Goal: Transaction & Acquisition: Purchase product/service

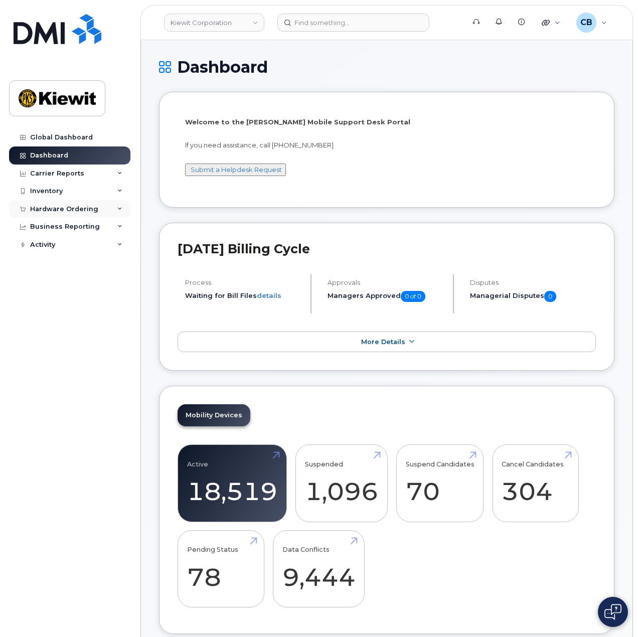
click at [78, 211] on div "Hardware Ordering" at bounding box center [64, 209] width 68 height 8
click at [55, 245] on div "Orders" at bounding box center [47, 246] width 25 height 9
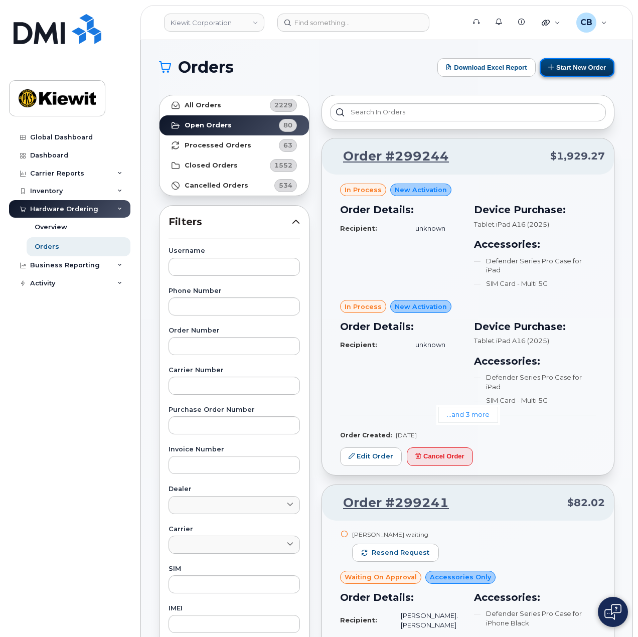
click at [571, 72] on button "Start New Order" at bounding box center [577, 67] width 75 height 19
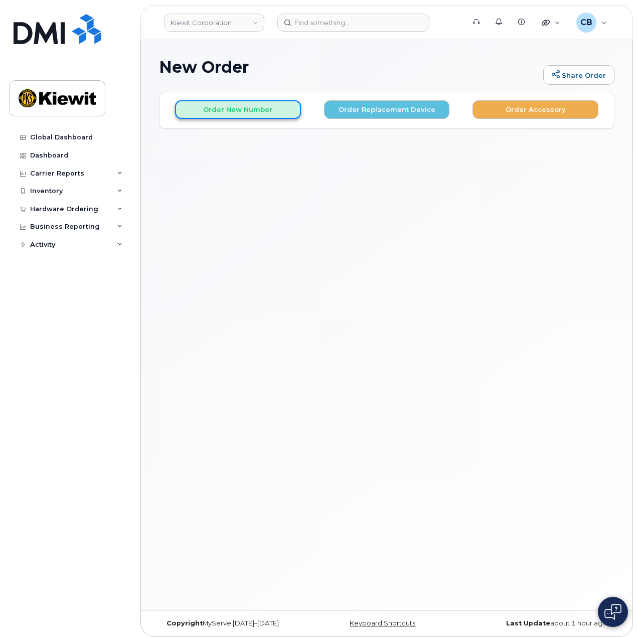
click at [251, 113] on button "Order New Number" at bounding box center [238, 109] width 126 height 19
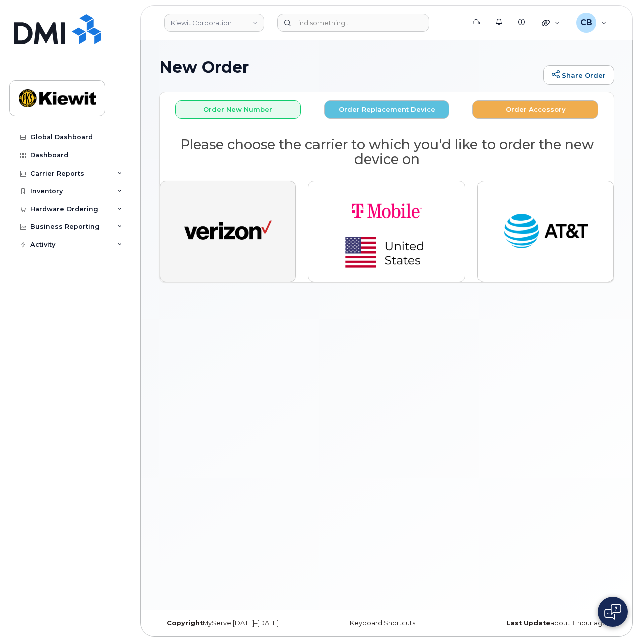
click at [209, 208] on button "button" at bounding box center [227, 231] width 136 height 101
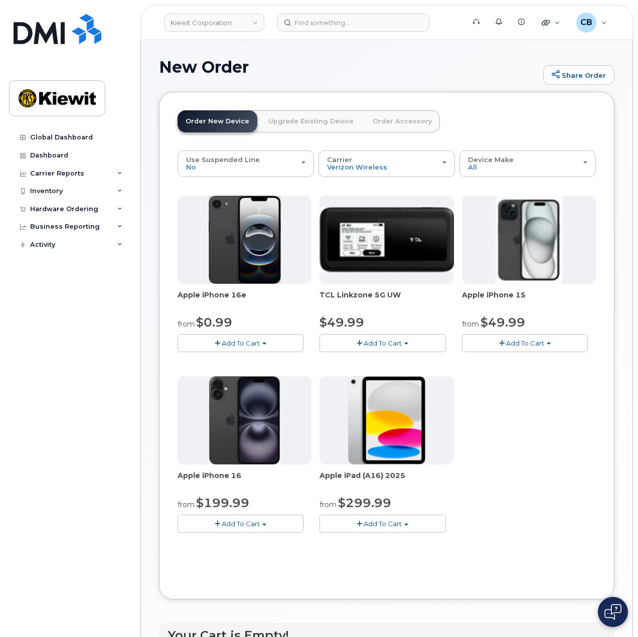
click at [526, 345] on span "Add To Cart" at bounding box center [525, 343] width 38 height 8
click at [522, 361] on link "$49.99 - 2 Year Activation (128GB)" at bounding box center [531, 362] width 134 height 13
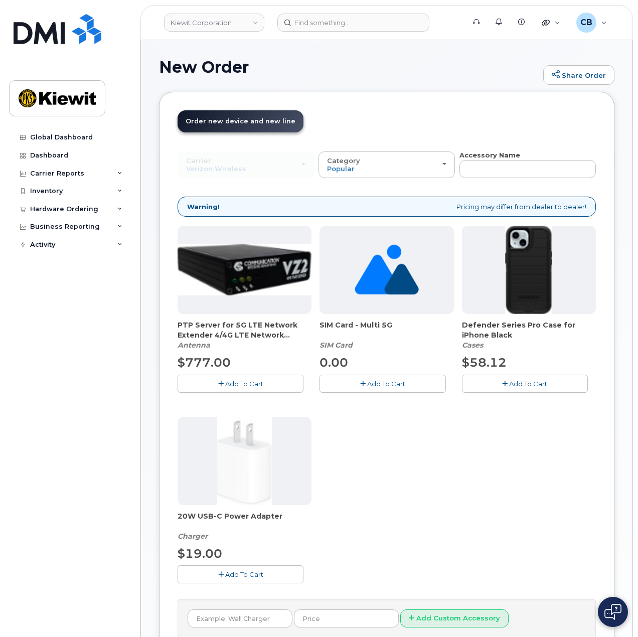
click at [526, 381] on span "Add To Cart" at bounding box center [528, 384] width 38 height 8
click at [243, 577] on button "Add To Cart" at bounding box center [241, 574] width 126 height 18
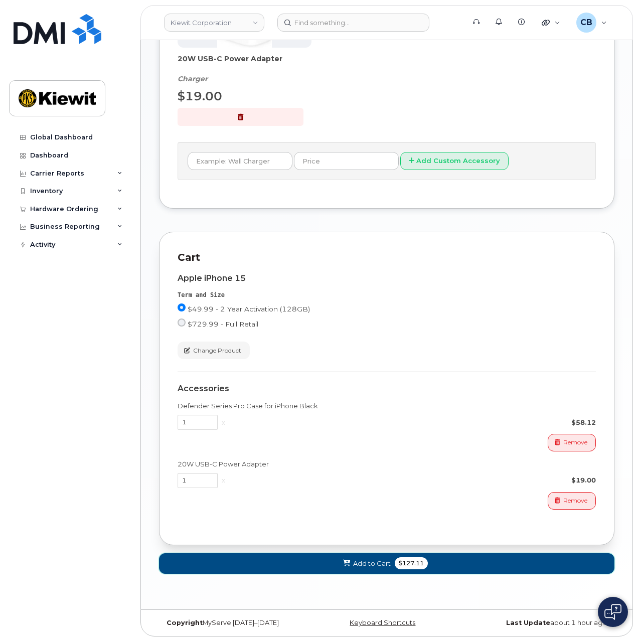
click at [406, 563] on span "$127.11" at bounding box center [411, 563] width 33 height 12
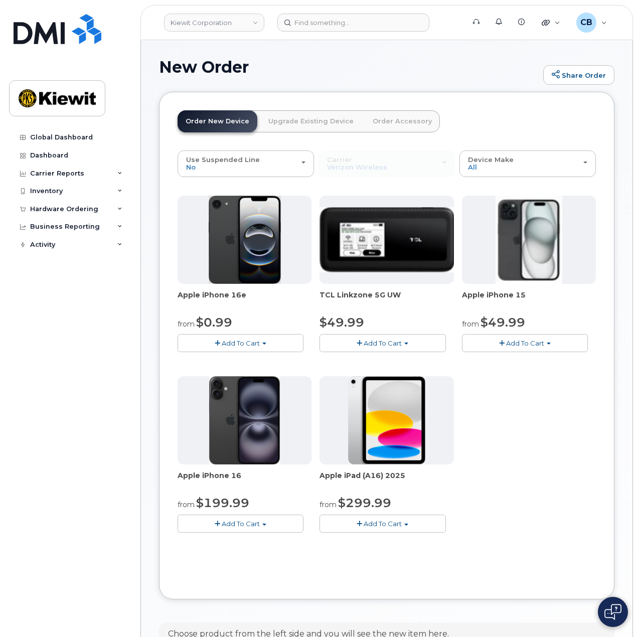
scroll to position [258, 0]
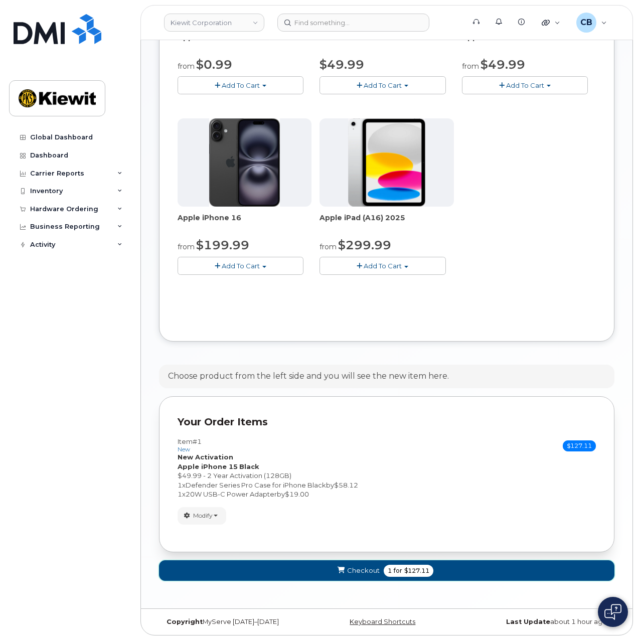
click at [399, 571] on span "for" at bounding box center [398, 570] width 13 height 9
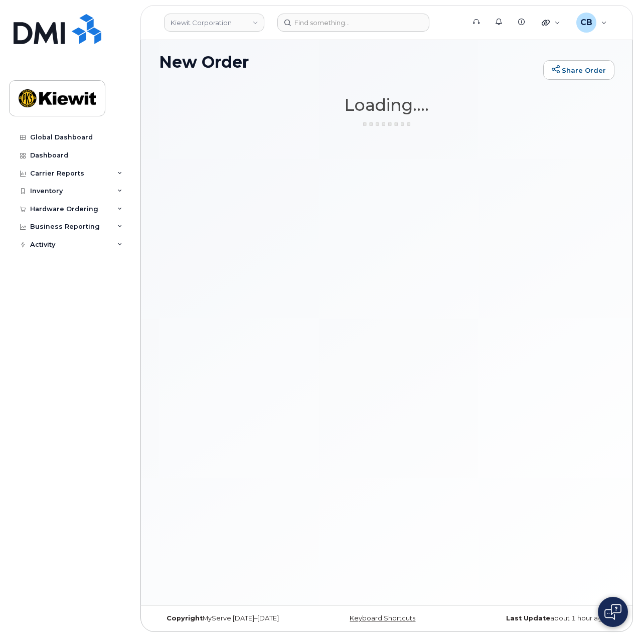
scroll to position [5, 0]
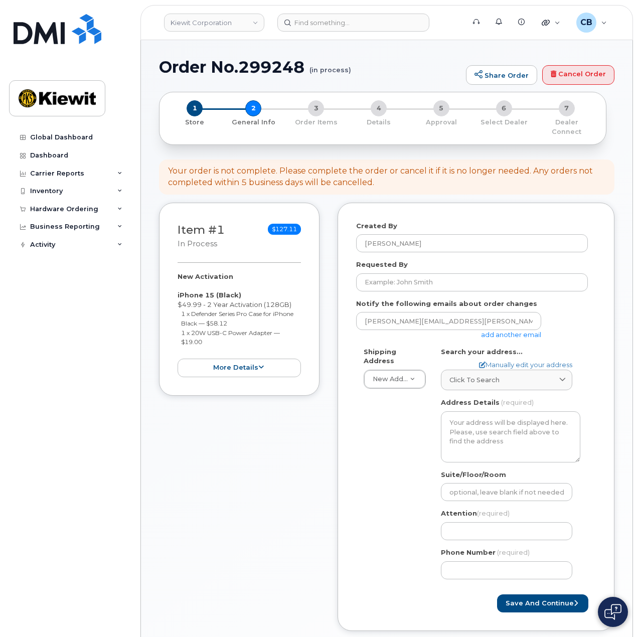
select select
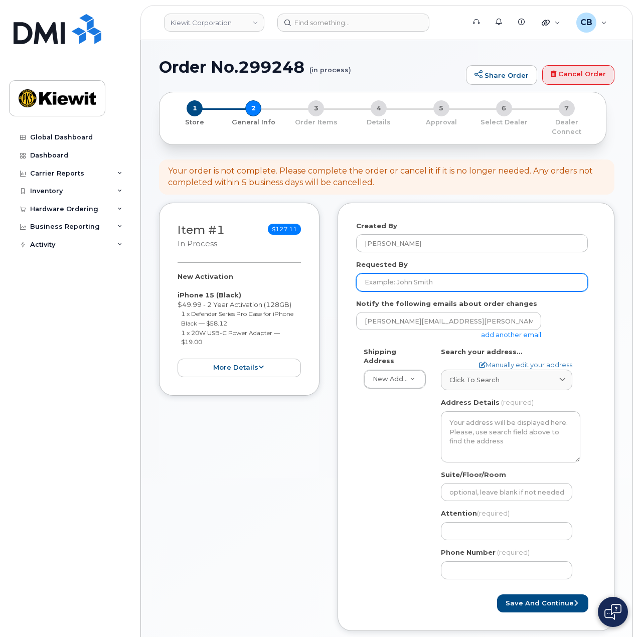
click at [441, 273] on input "Requested By" at bounding box center [472, 282] width 232 height 18
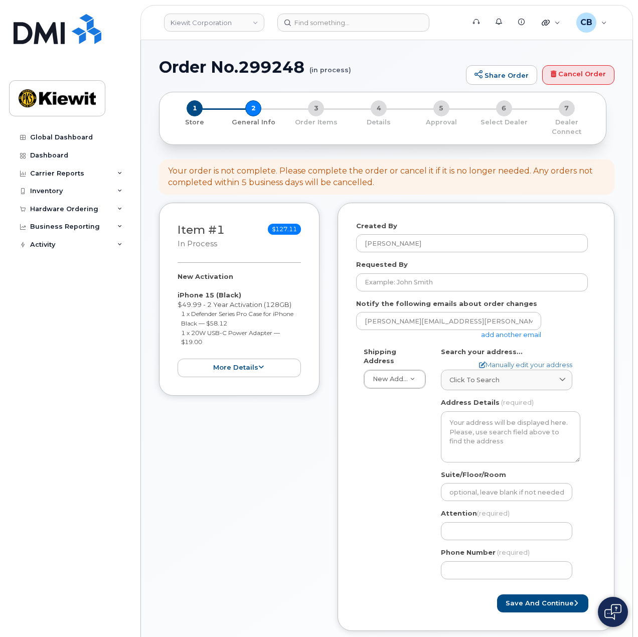
click at [503, 331] on link "add another email" at bounding box center [511, 335] width 60 height 8
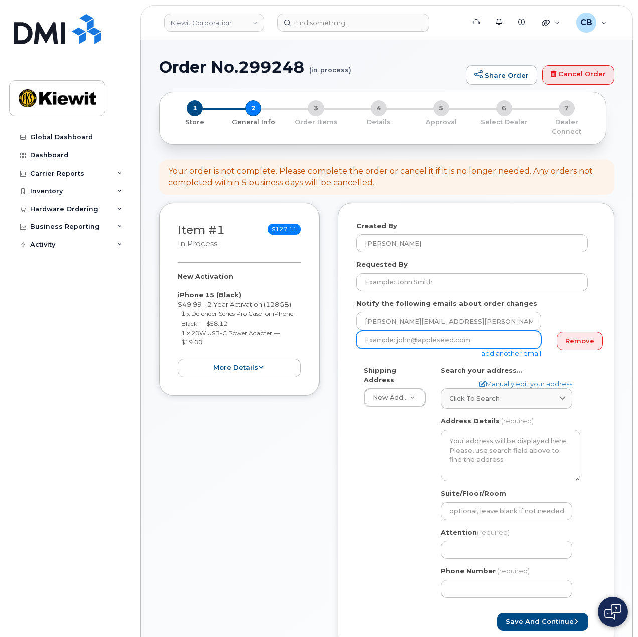
click at [448, 334] on input "email" at bounding box center [448, 340] width 185 height 18
paste input "Steven.Mahoney@kiewit.com"
type input "Steven.Mahoney@kiewit.com"
click at [346, 364] on div "Created By Cory Benes Requested By Notify the following emails about order chan…" at bounding box center [476, 426] width 277 height 447
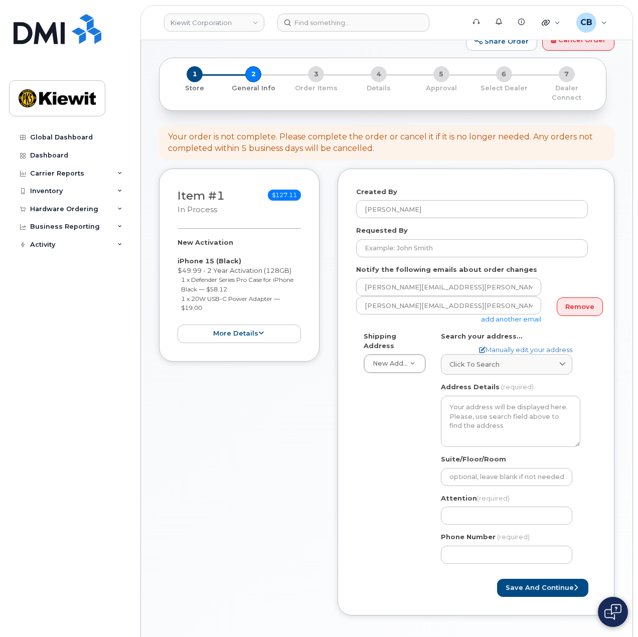
scroll to position [50, 0]
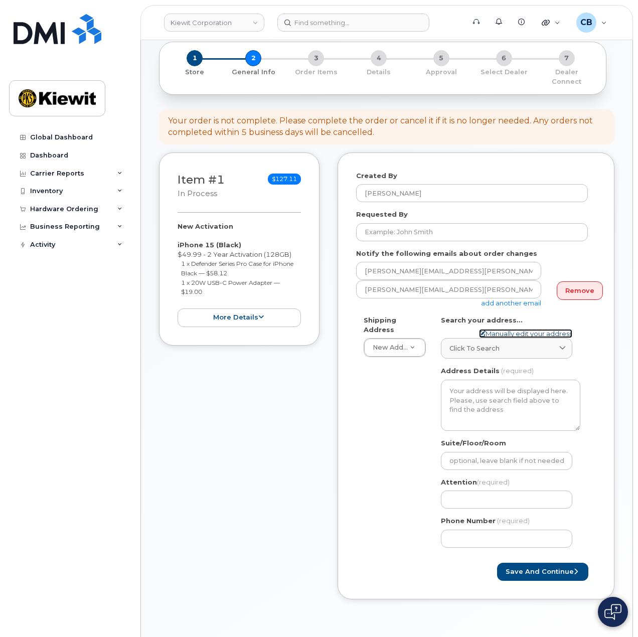
click at [516, 329] on link "Manually edit your address" at bounding box center [525, 334] width 93 height 10
select select
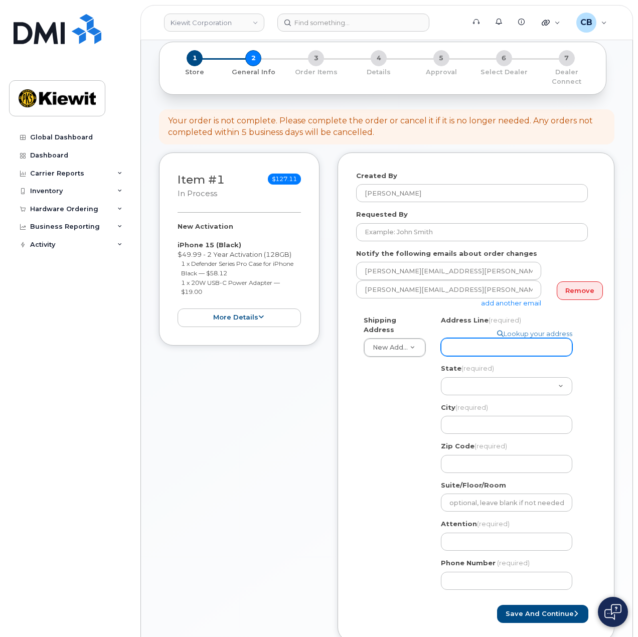
click at [464, 341] on input "Address Line (required)" at bounding box center [506, 347] width 131 height 18
paste input "8900 Renner Blvd"
select select
type input "8900 Renner Blvd"
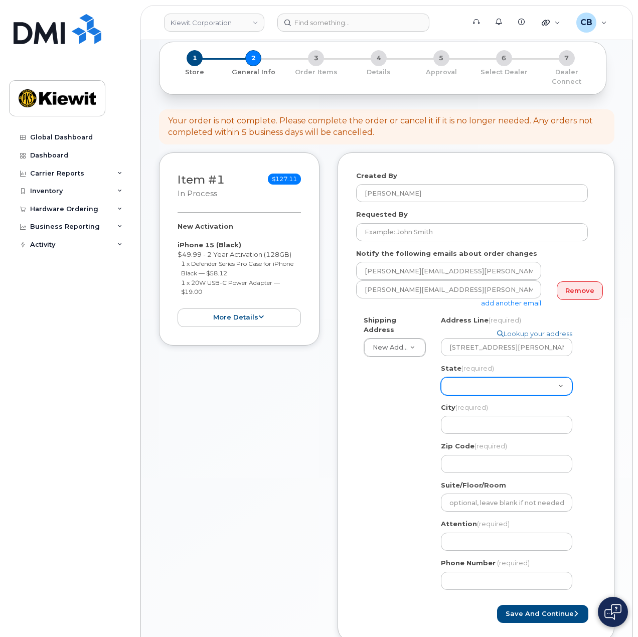
click at [462, 385] on select "Alabama Alaska American Samoa Arizona Arkansas California Colorado Connecticut …" at bounding box center [506, 386] width 131 height 18
select select "KS"
click at [466, 380] on select "Alabama Alaska American Samoa Arizona Arkansas California Colorado Connecticut …" at bounding box center [506, 386] width 131 height 18
click at [472, 420] on input "City (required)" at bounding box center [506, 425] width 131 height 18
select select
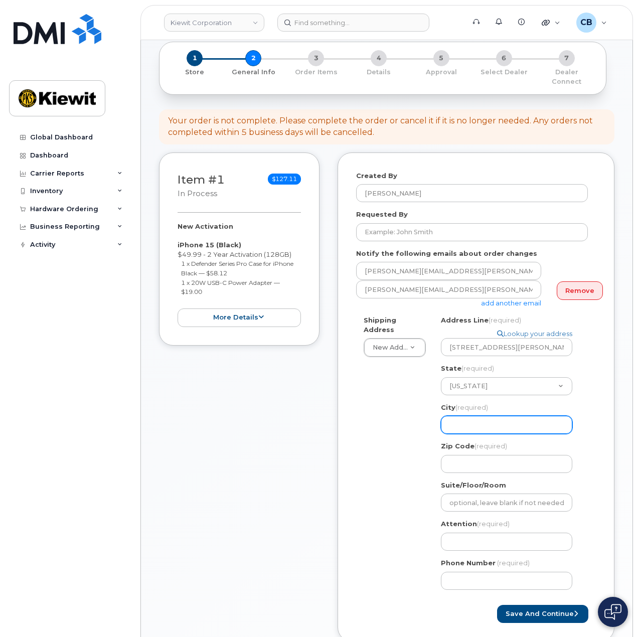
type input "L"
select select
type input "Le"
select select
type input "Len"
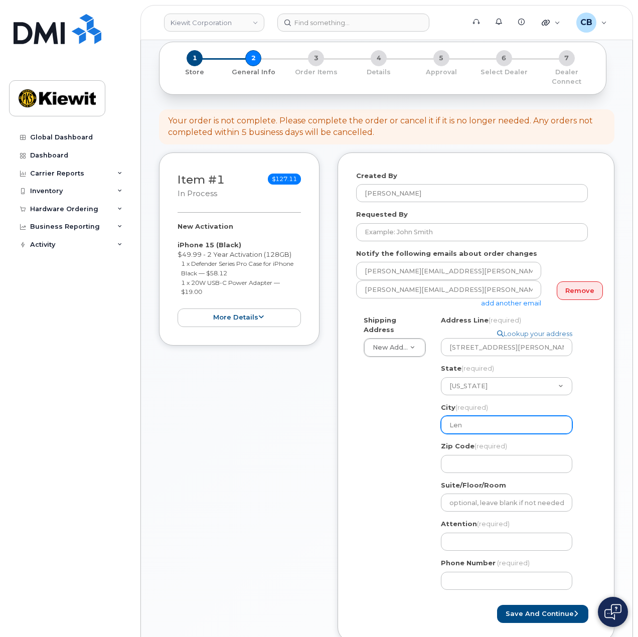
select select
type input "Lene"
select select
type input "Lenex"
select select
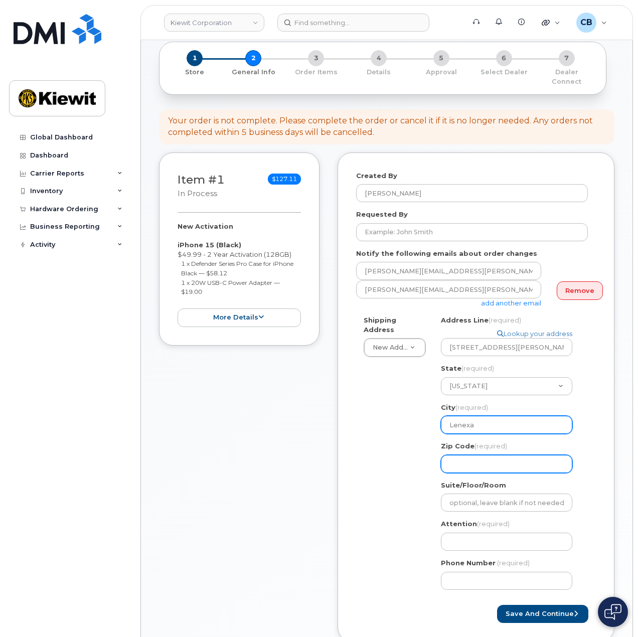
type input "Lenexa"
click at [479, 455] on input "Zip Code (required)" at bounding box center [506, 464] width 131 height 18
select select
type input "6"
select select
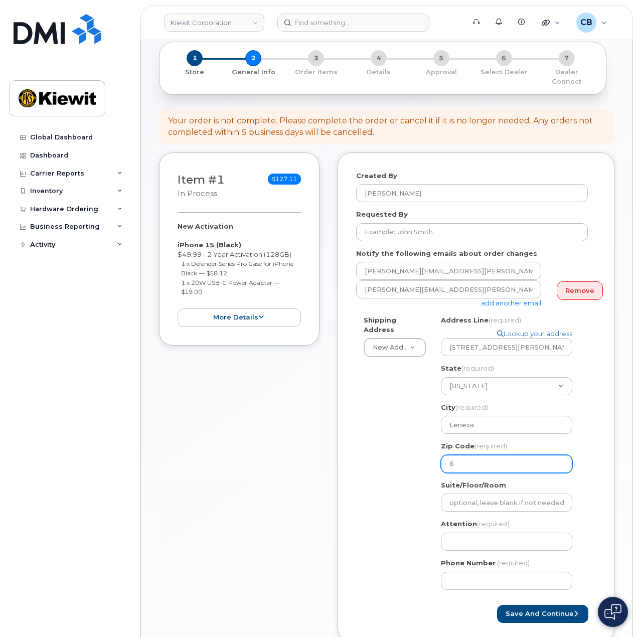
type input "66"
select select
type input "662"
select select
type input "6621"
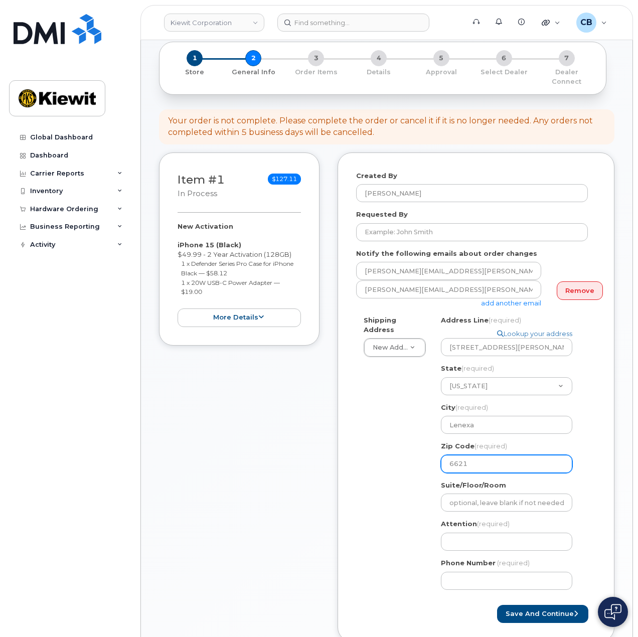
select select
type input "66219"
click at [397, 463] on div "Shipping Address New Address New Address 1355 Lynnfield Rd. KS Lenexa Search yo…" at bounding box center [472, 456] width 232 height 282
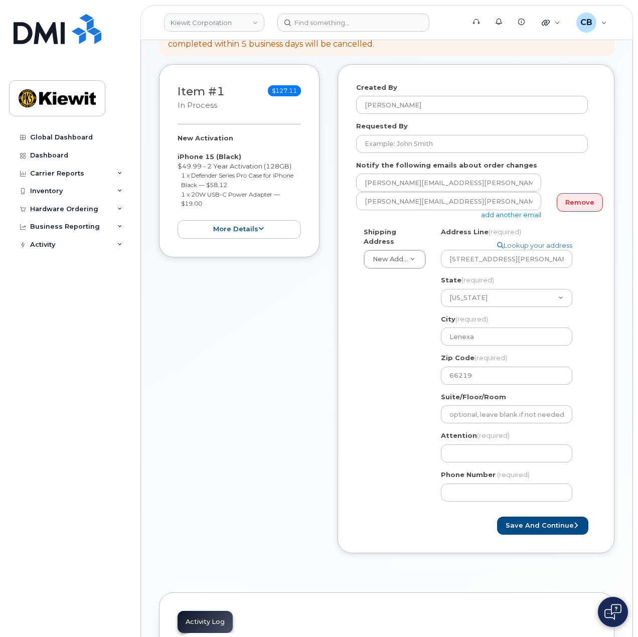
scroll to position [150, 0]
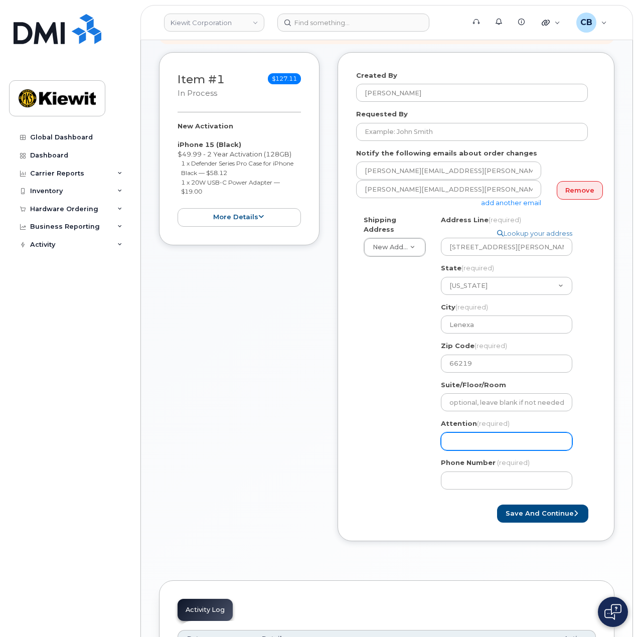
click at [466, 435] on input "Attention (required)" at bounding box center [506, 441] width 131 height 18
select select
type input "B"
select select
type input "Br"
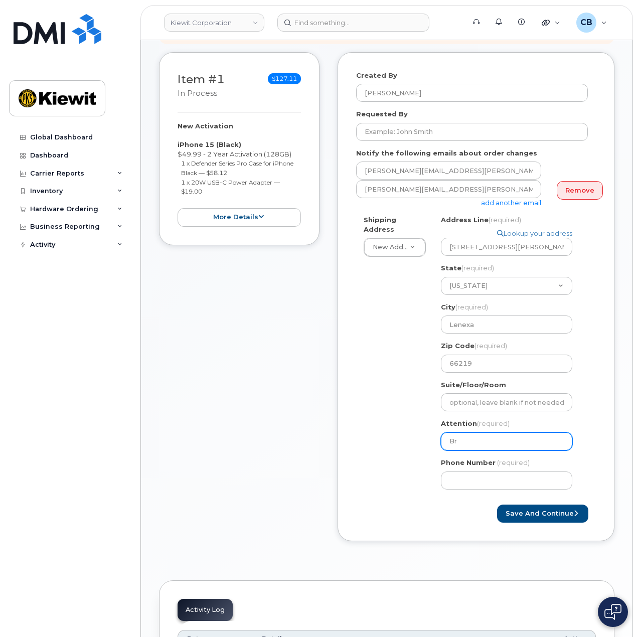
select select
type input "Bre"
select select
type input "Brea"
select select
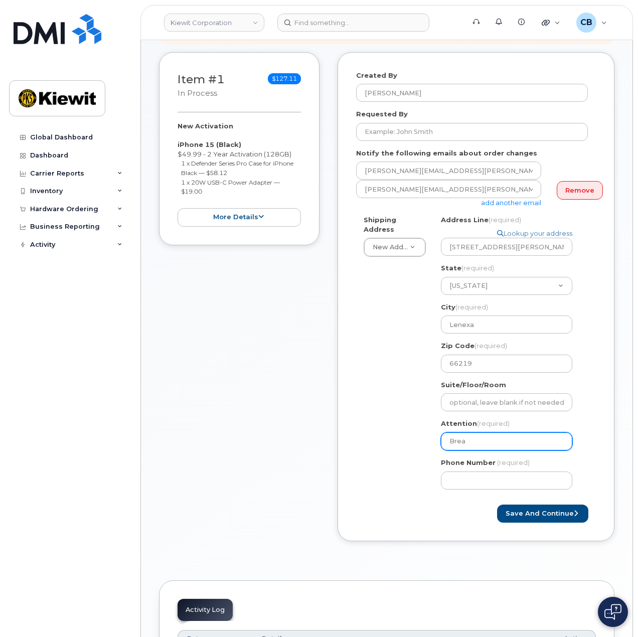
type input "Brean"
select select
type input "Breann"
select select
type input "Breanna"
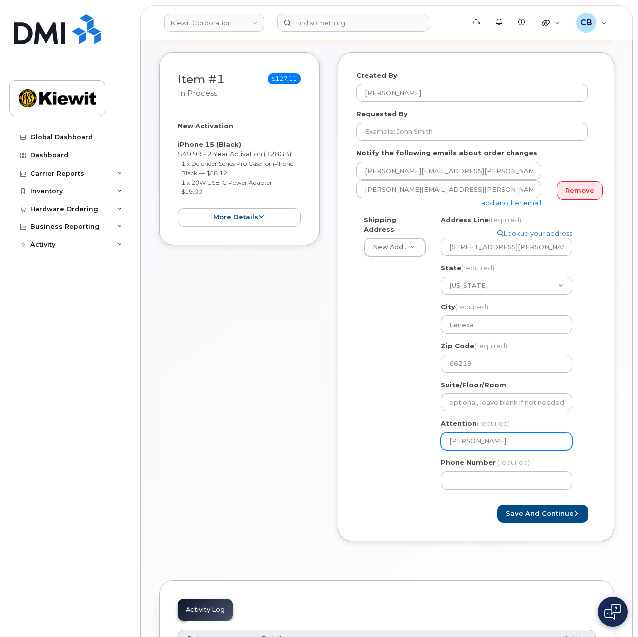
select select
type input "Breanna F"
select select
type input "Breanna Fi"
select select
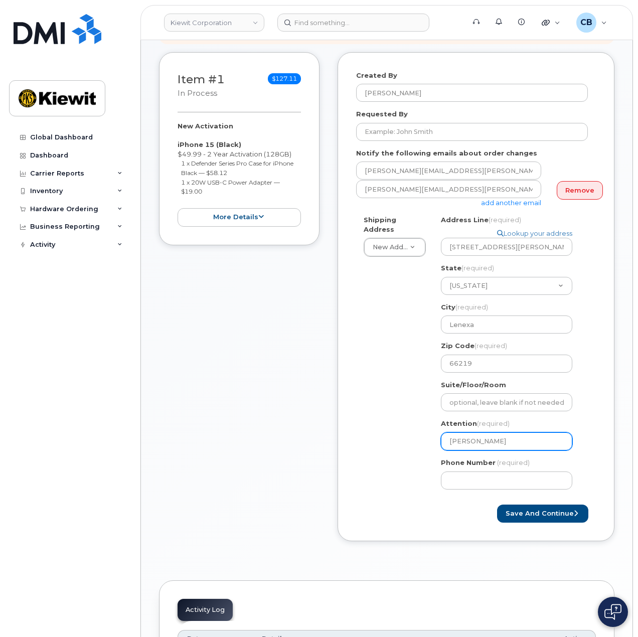
type input "Breanna Fin"
select select
type input "Breanna Finc"
select select
type input "Breanna Finch"
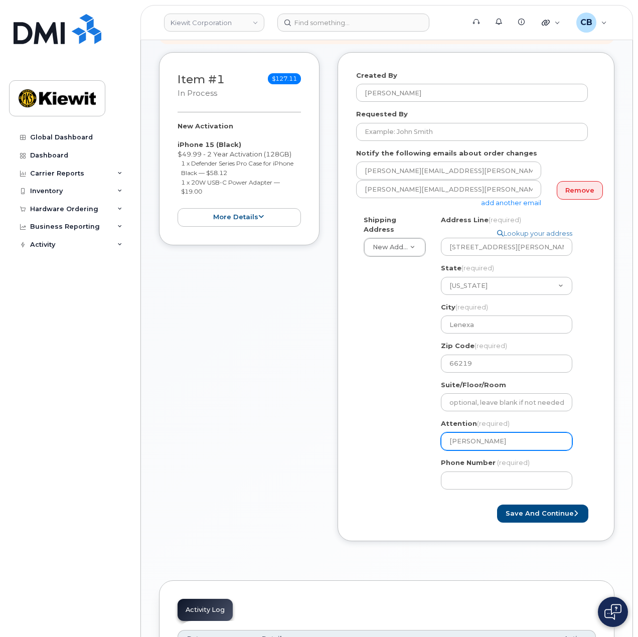
select select
type input "Breanna Finche"
select select
type input "[PERSON_NAME]"
select select
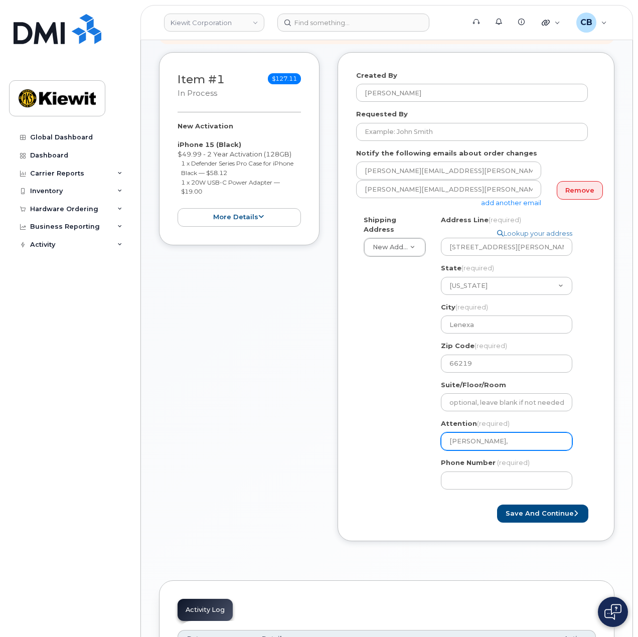
type input "Breanna Fincher,"
select select
type input "Breanna Fincher, S"
select select
type input "Breanna Fincher, St"
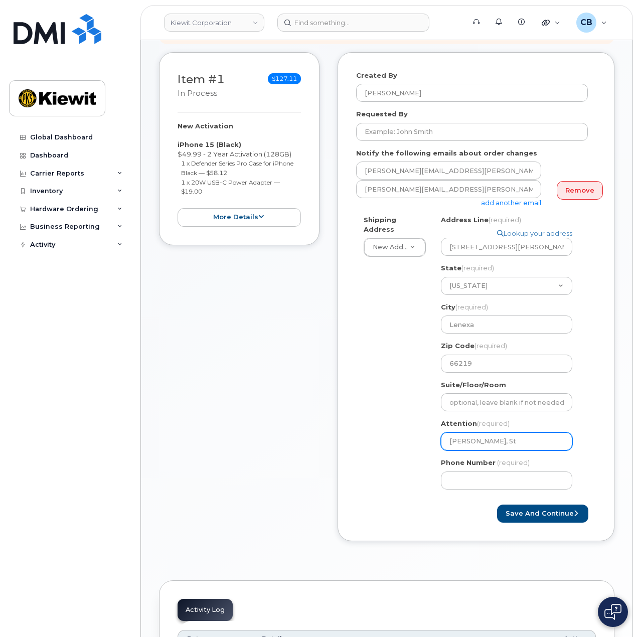
select select
type input "Breanna Fincher, Ste"
select select
type input "Breanna Fincher, Stev"
select select
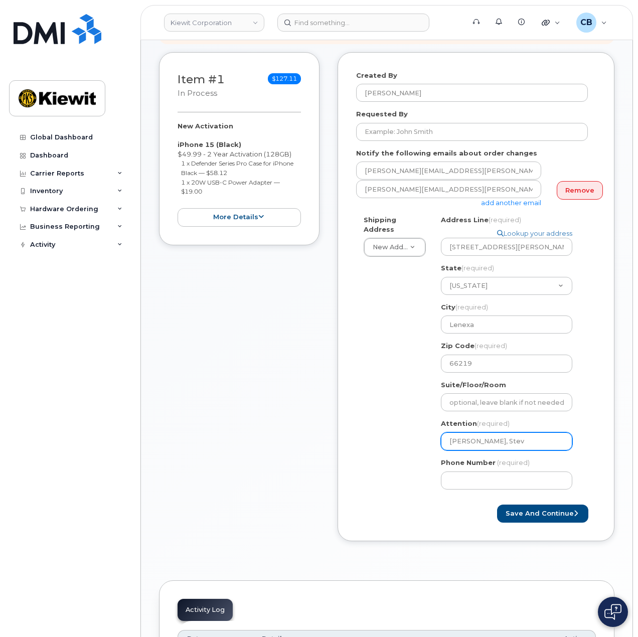
type input "Breanna Fincher, Steve"
select select
type input "Breanna Fincher, Steven"
select select
type input "Breanna Fincher, Steven M"
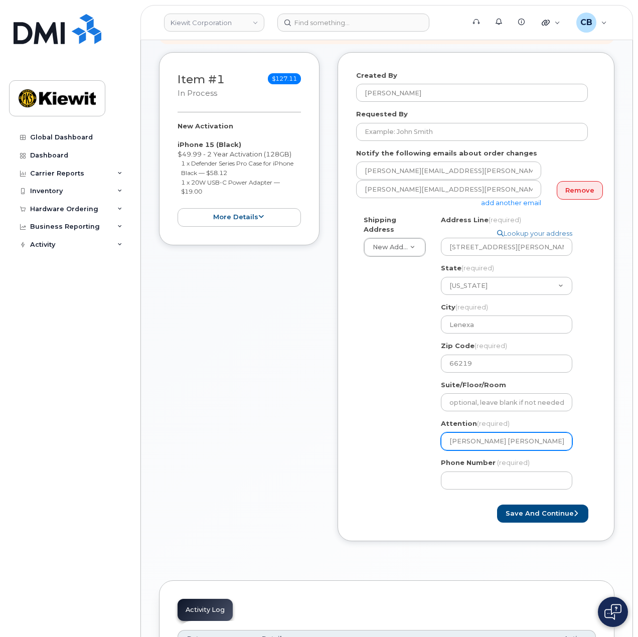
select select
type input "Breanna Fincher, Steven Ma"
select select
type input "Breanna Fincher, Steven Mah"
select select
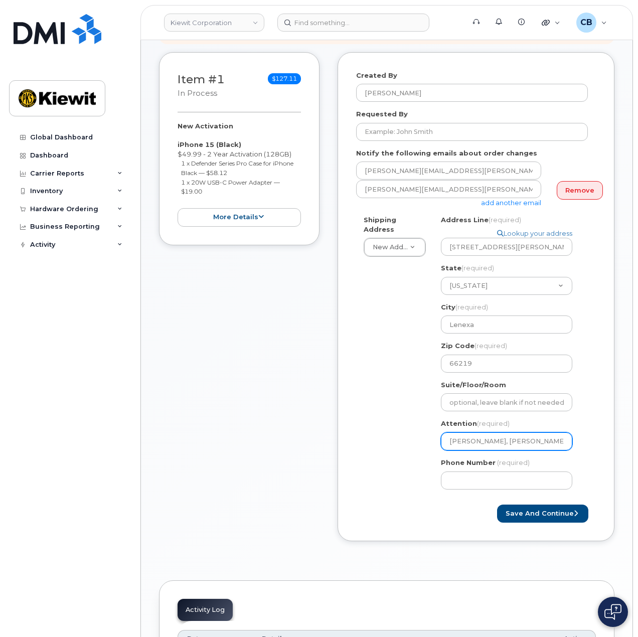
type input "Breanna Fincher, Steven Maho"
select select
type input "Breanna Fincher, Steven Mahon"
select select
type input "Breanna Fincher, Steven Mahone"
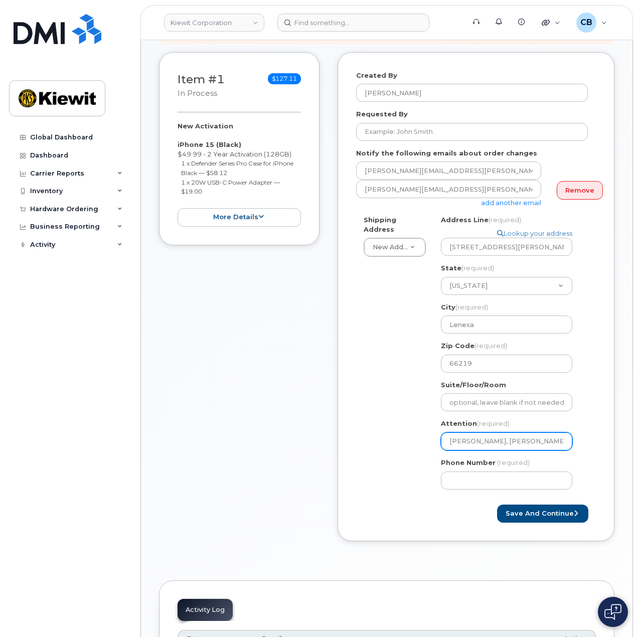
select select
type input "[PERSON_NAME], [PERSON_NAME]"
click at [427, 464] on div "Shipping Address New Address New Address 1355 Lynnfield Rd. KS Lenexa Search yo…" at bounding box center [472, 356] width 232 height 282
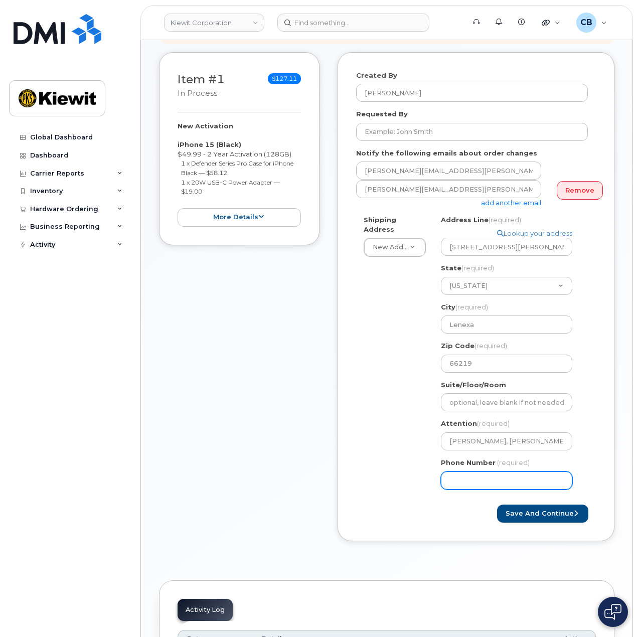
click at [464, 474] on input "Phone Number" at bounding box center [506, 480] width 131 height 18
paste input "5092128688"
select select
type input "5092128688"
click at [355, 430] on div "Created By Cory Benes Requested By Notify the following emails about order chan…" at bounding box center [476, 297] width 277 height 490
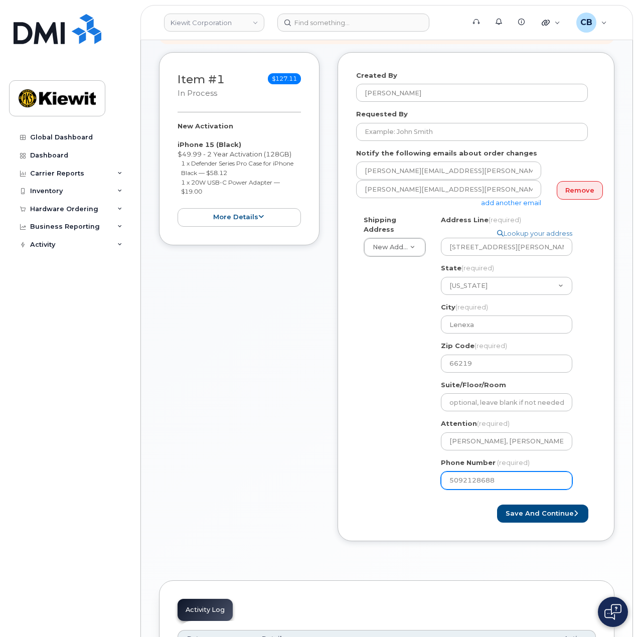
drag, startPoint x: 503, startPoint y: 463, endPoint x: 416, endPoint y: 465, distance: 86.3
click at [416, 465] on div "Shipping Address New Address New Address 1355 Lynnfield Rd. KS Lenexa Search yo…" at bounding box center [472, 356] width 232 height 282
select select
type input "877"
click at [474, 473] on input "877" at bounding box center [506, 480] width 131 height 18
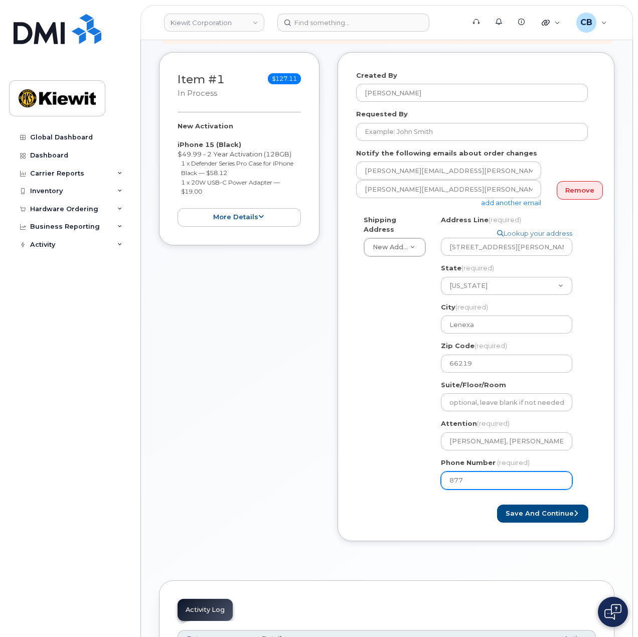
click at [474, 473] on input "877" at bounding box center [506, 480] width 131 height 18
paste input "number"
click at [383, 484] on div "Shipping Address New Address New Address 1355 Lynnfield Rd. KS Lenexa Search yo…" at bounding box center [472, 356] width 232 height 282
click at [537, 505] on button "Save and Continue" at bounding box center [542, 514] width 91 height 19
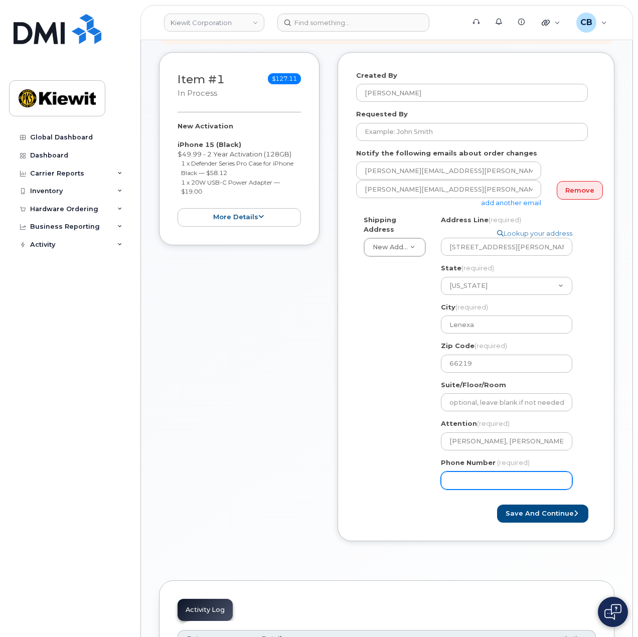
click at [514, 471] on input "Phone Number" at bounding box center [506, 480] width 131 height 18
click at [481, 471] on input "Phone Number" at bounding box center [506, 480] width 131 height 18
select select
click at [443, 477] on input "8777727707" at bounding box center [506, 480] width 131 height 18
type input "8777727707"
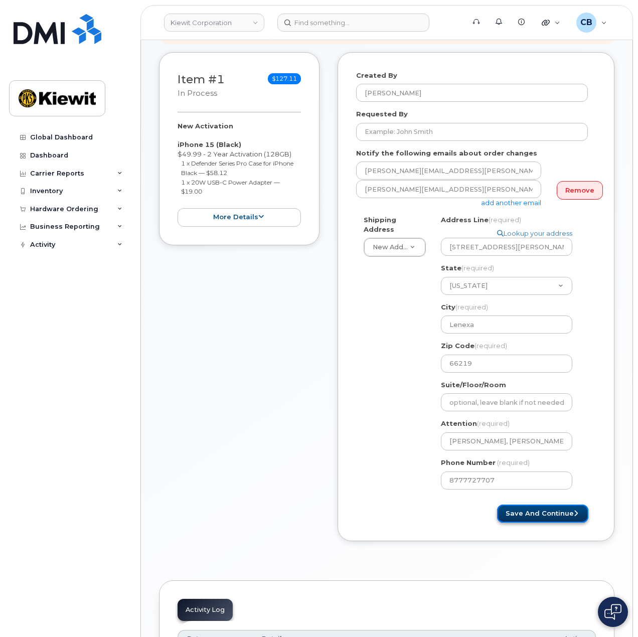
click at [519, 505] on button "Save and Continue" at bounding box center [542, 514] width 91 height 19
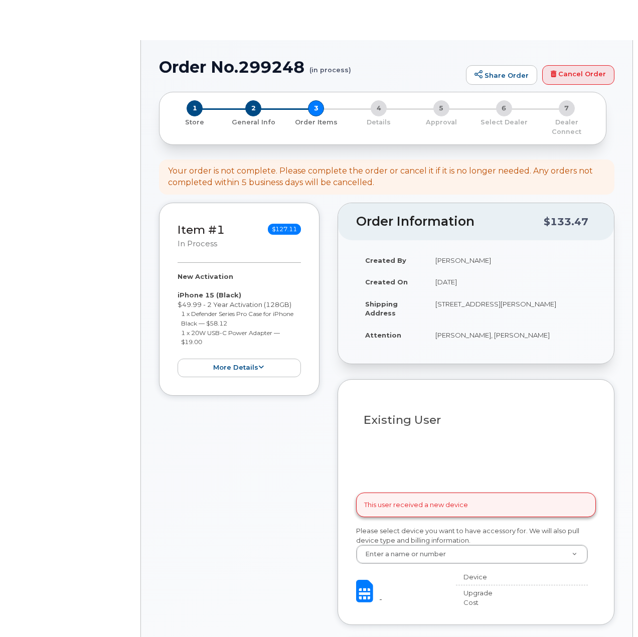
select select
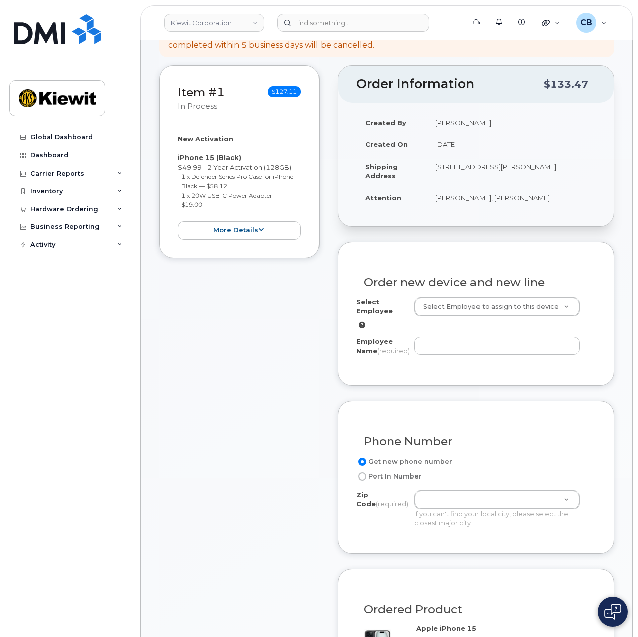
scroll to position [150, 0]
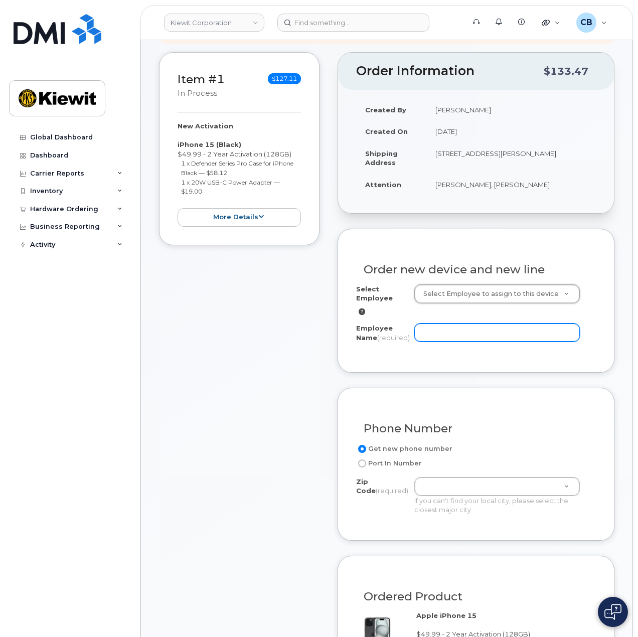
click at [476, 324] on input "Employee Name (required)" at bounding box center [497, 333] width 166 height 18
click at [488, 324] on input "Breanna Fincher" at bounding box center [497, 333] width 166 height 18
type input "Breanna Fincher"
click at [332, 347] on div "Item #1 in process $127.11 New Activation iPhone 15 (Black) $49.99 - 2 Year Act…" at bounding box center [386, 572] width 455 height 1041
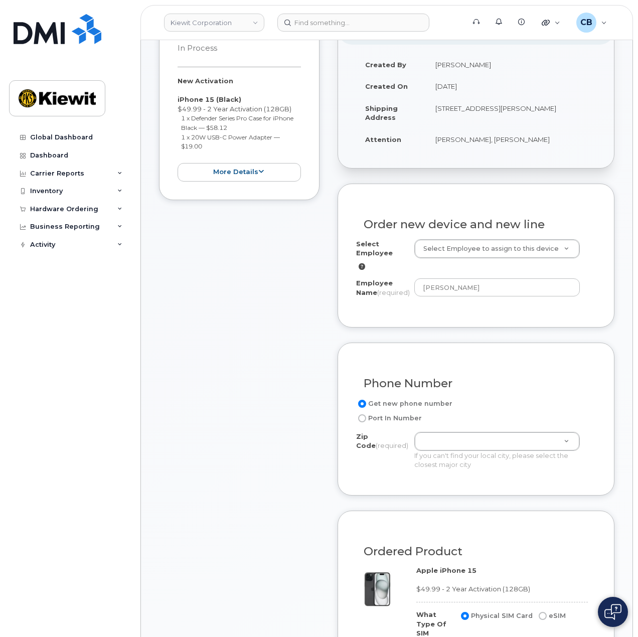
scroll to position [251, 0]
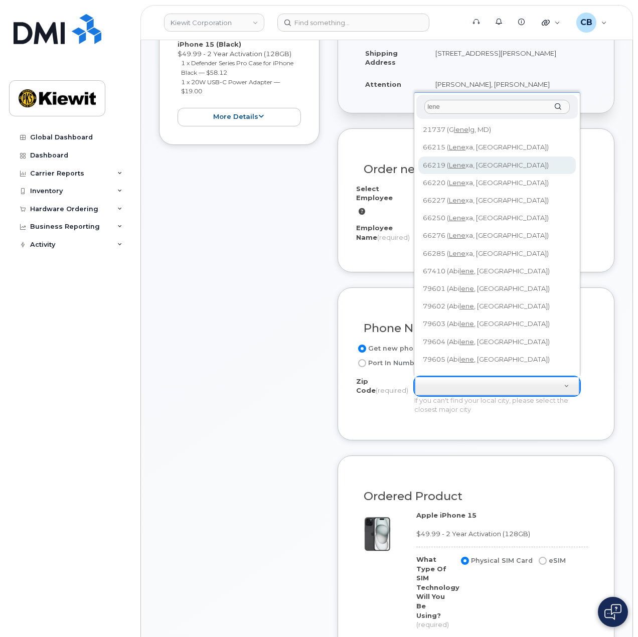
type input "lene"
type input "66219 (Lenexa, KS)"
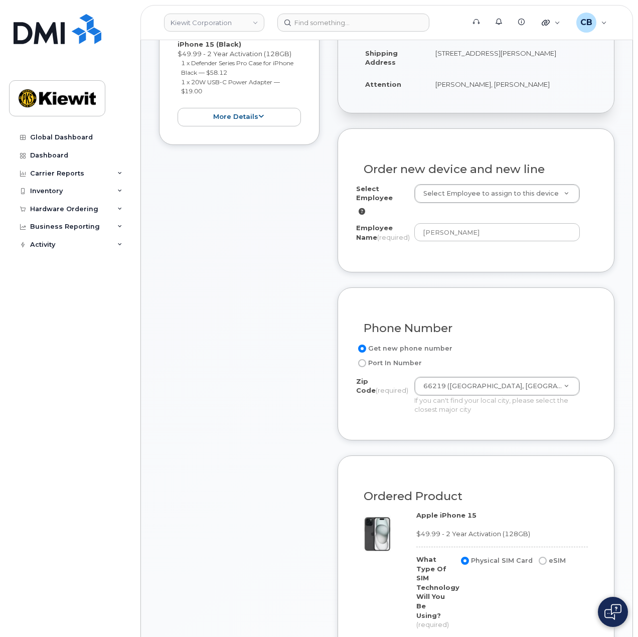
drag, startPoint x: 279, startPoint y: 430, endPoint x: 290, endPoint y: 425, distance: 11.7
click at [279, 430] on div "Item #1 in process $127.11 New Activation iPhone 15 (Black) $49.99 - 2 Year Act…" at bounding box center [239, 472] width 160 height 1041
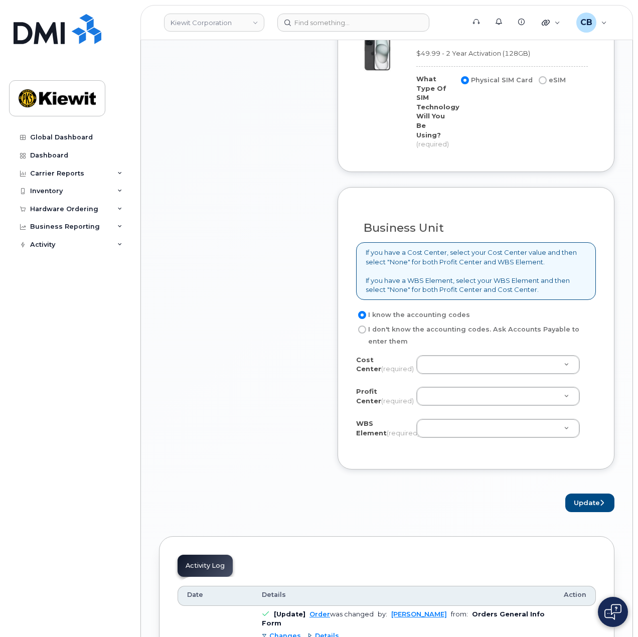
scroll to position [752, 0]
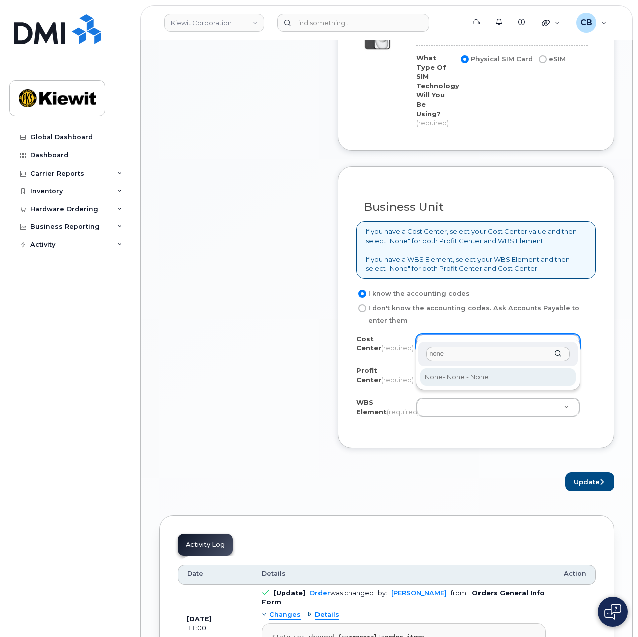
type input "none"
type input "None"
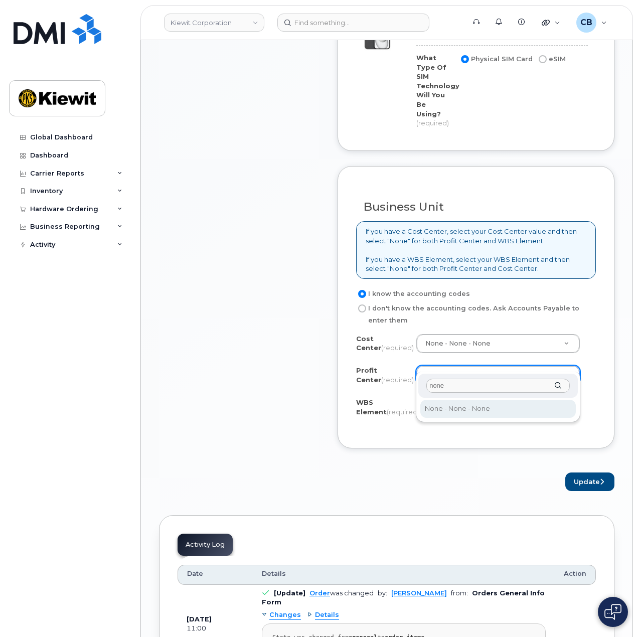
type input "none"
select select "None"
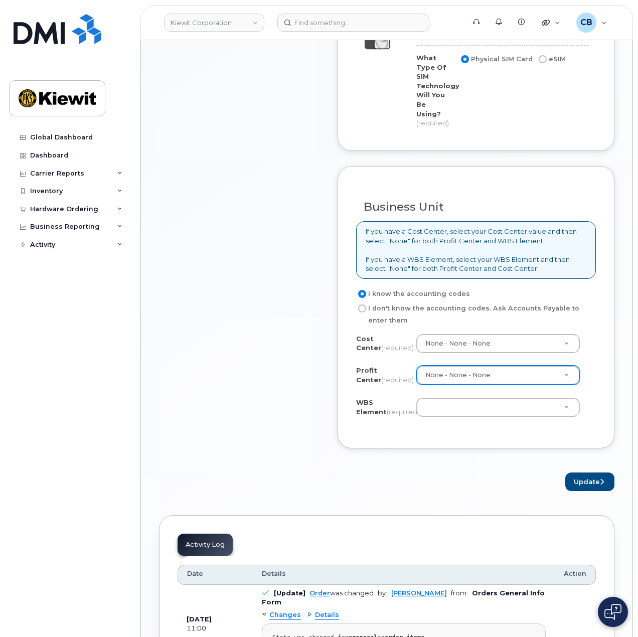
drag, startPoint x: 427, startPoint y: 393, endPoint x: 433, endPoint y: 392, distance: 6.1
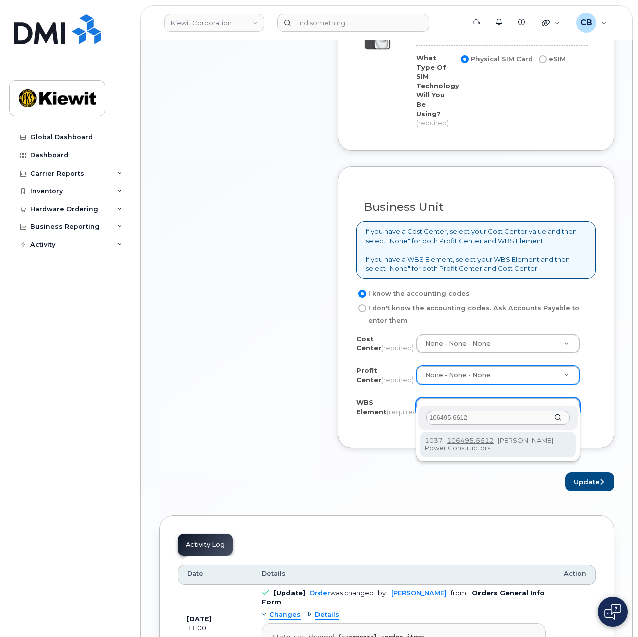
type input "106495.6612"
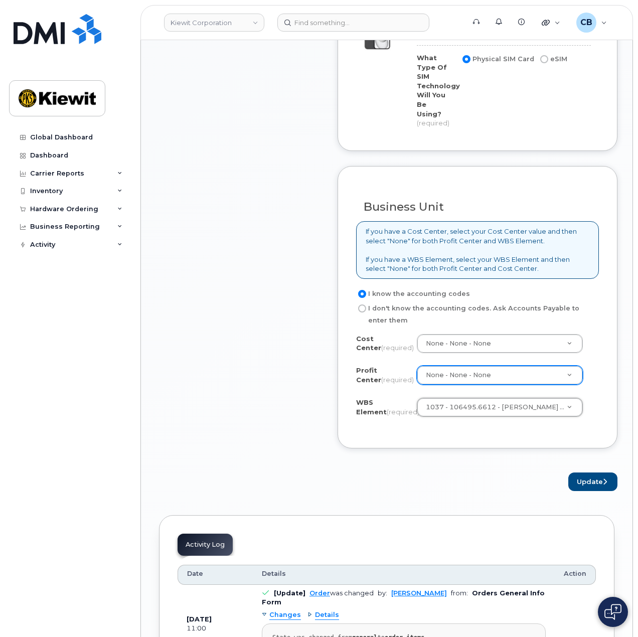
click at [444, 449] on form "Existing User Additional cost to upgrading the device Selected device is Eligib…" at bounding box center [478, 59] width 280 height 864
click at [581, 472] on button "Update" at bounding box center [592, 481] width 49 height 19
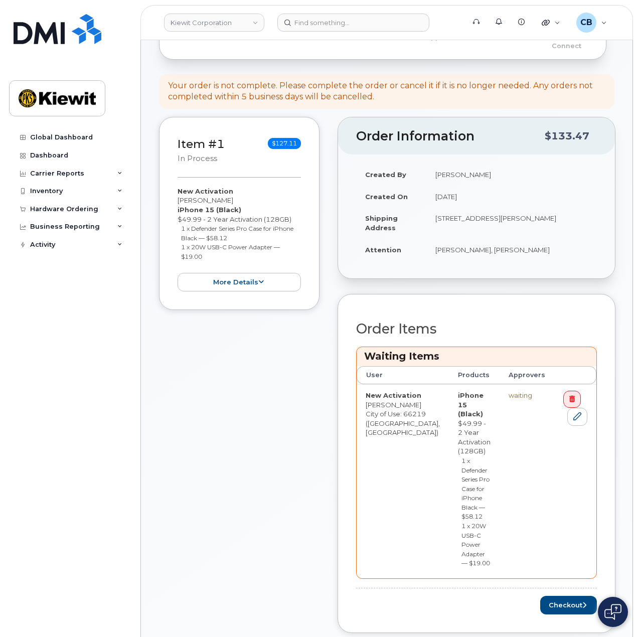
scroll to position [150, 0]
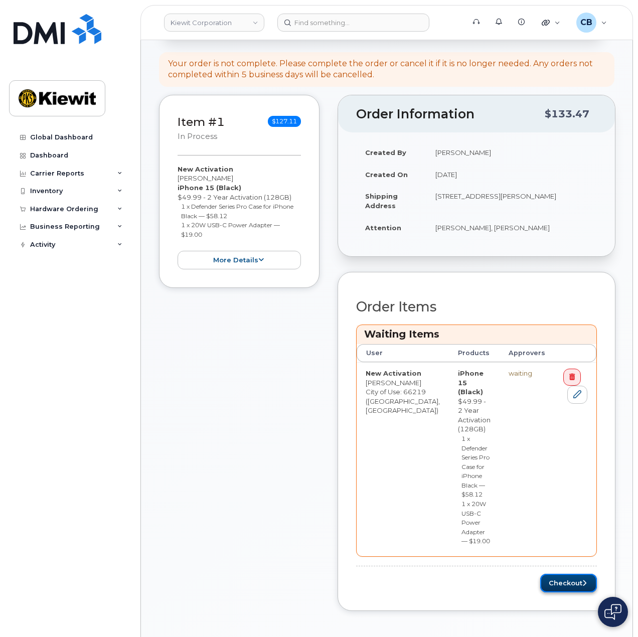
click at [550, 574] on button "Checkout" at bounding box center [568, 583] width 57 height 19
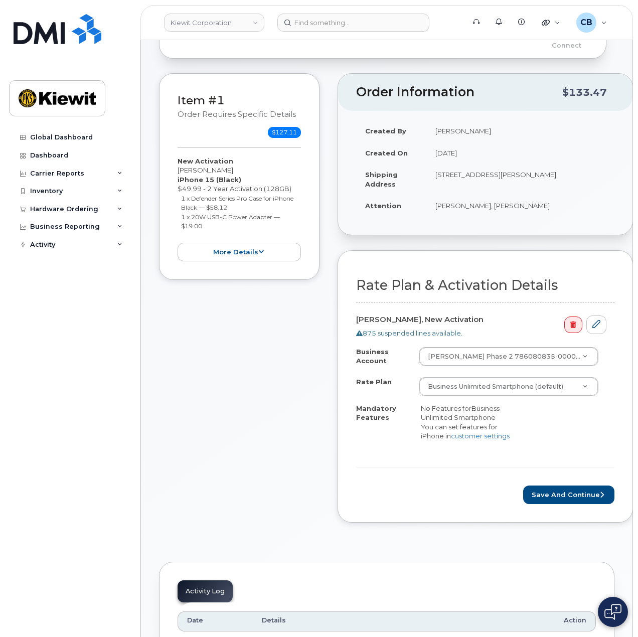
scroll to position [50, 0]
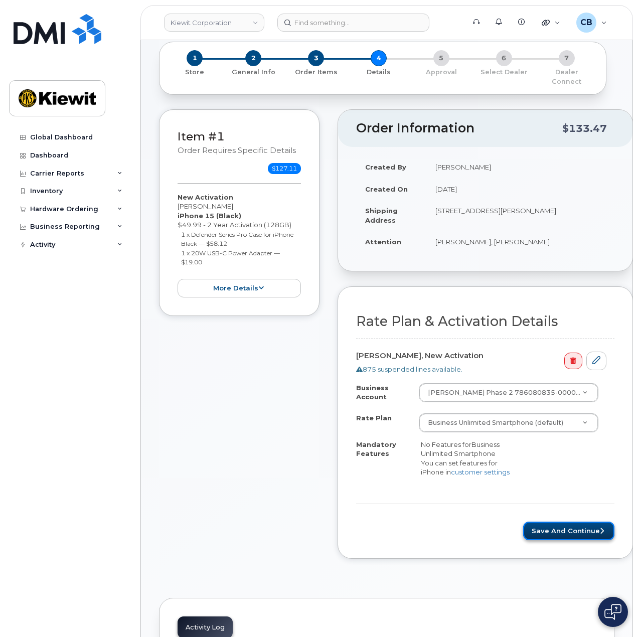
click at [552, 525] on button "Save and Continue" at bounding box center [568, 531] width 91 height 19
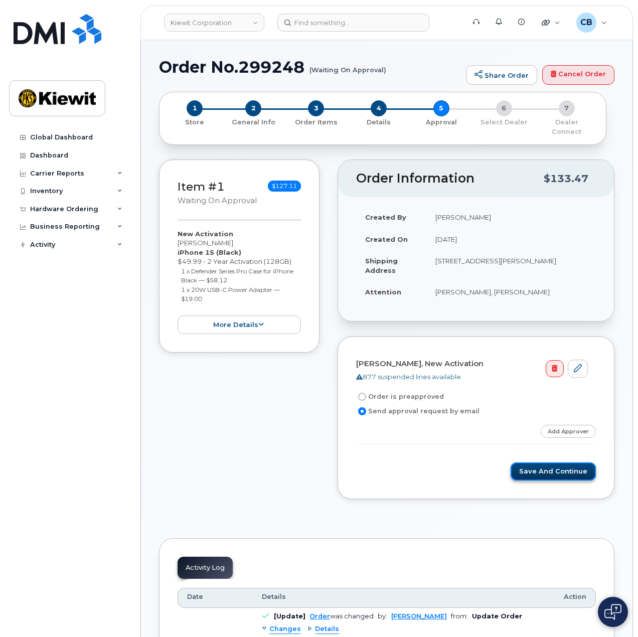
click at [534, 462] on button "Save and Continue" at bounding box center [553, 471] width 85 height 19
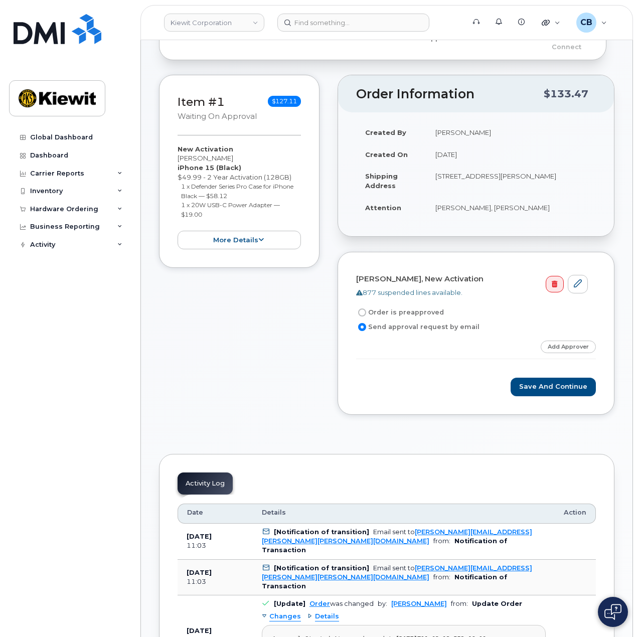
scroll to position [50, 0]
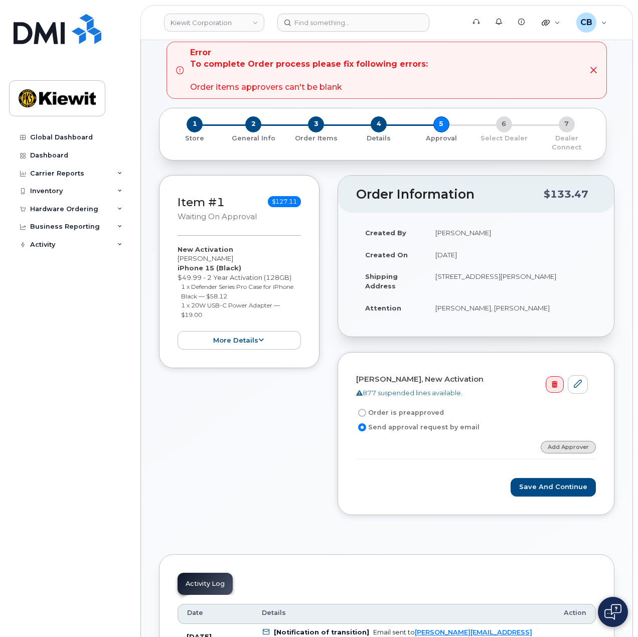
click at [565, 441] on link "Add Approver" at bounding box center [568, 447] width 55 height 13
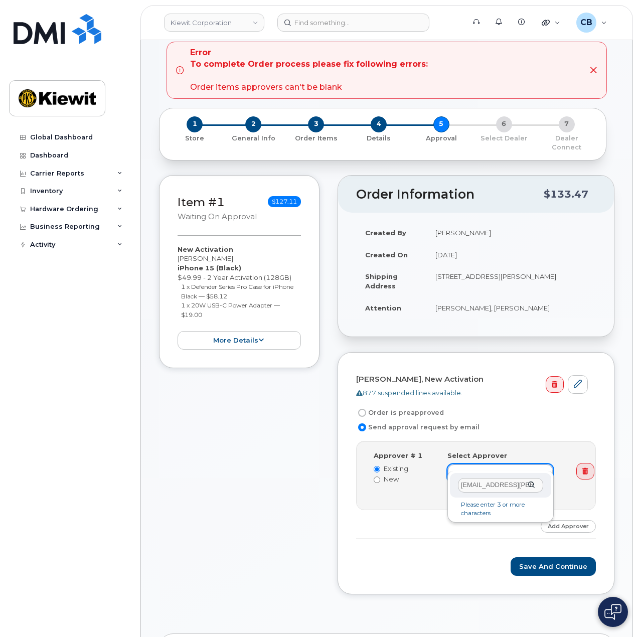
scroll to position [0, 10]
type input "[EMAIL_ADDRESS][PERSON_NAME][PERSON_NAME][DOMAIN_NAME]"
type input "2146672"
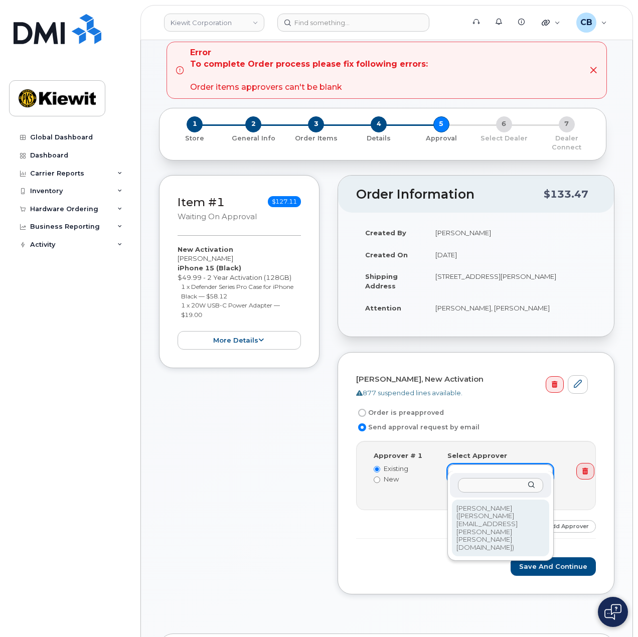
scroll to position [0, 0]
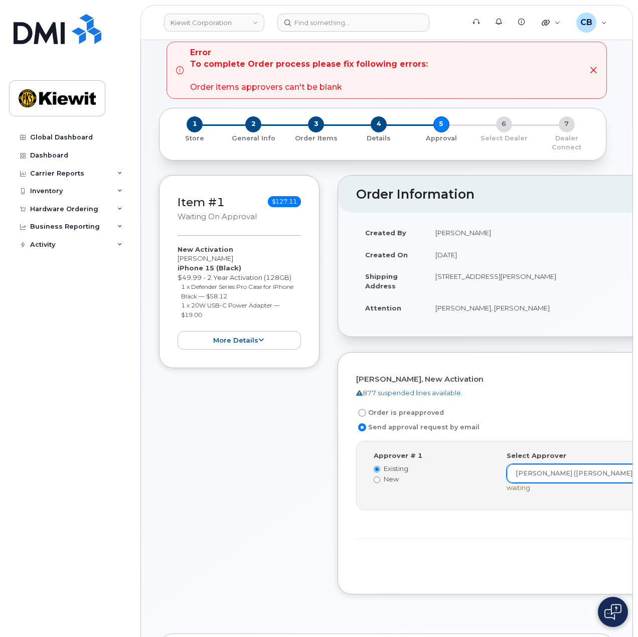
click at [494, 502] on div "Step-by-step approvals: [PERSON_NAME] » Approved Approver # 1 Existing New Sele…" at bounding box center [565, 490] width 418 height 98
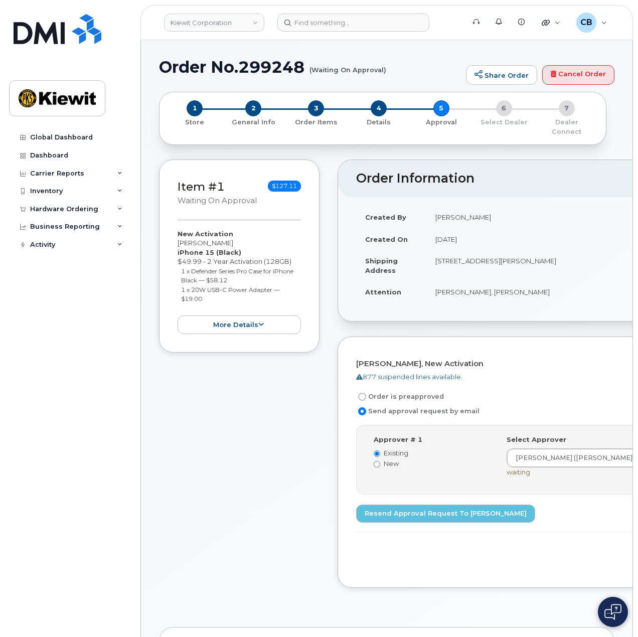
click at [272, 60] on h1 "Order No.299248 (Waiting On Approval)" at bounding box center [310, 67] width 302 height 18
copy h1 "299248"
